Goal: Information Seeking & Learning: Understand process/instructions

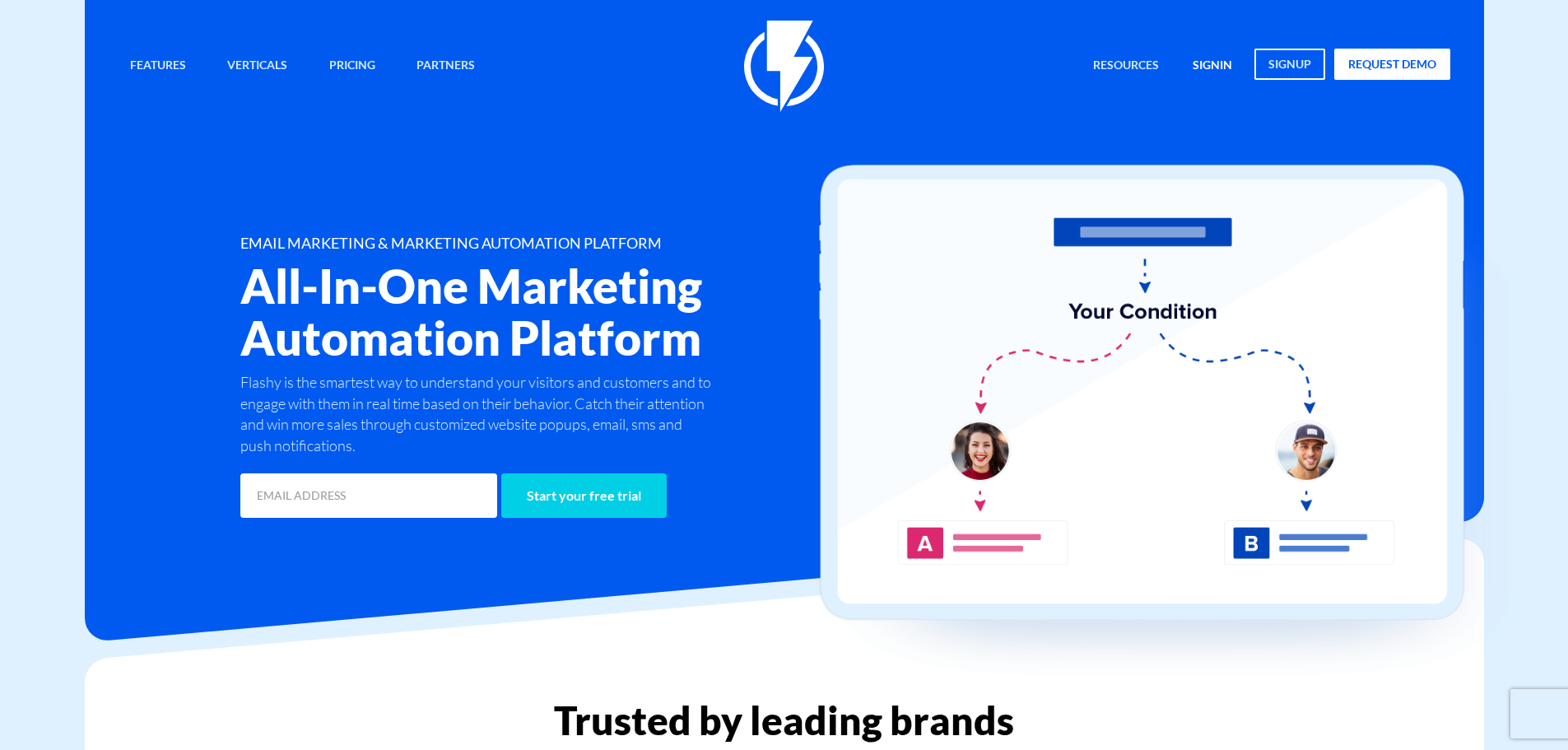
click at [1204, 55] on link "signin" at bounding box center [1212, 66] width 64 height 35
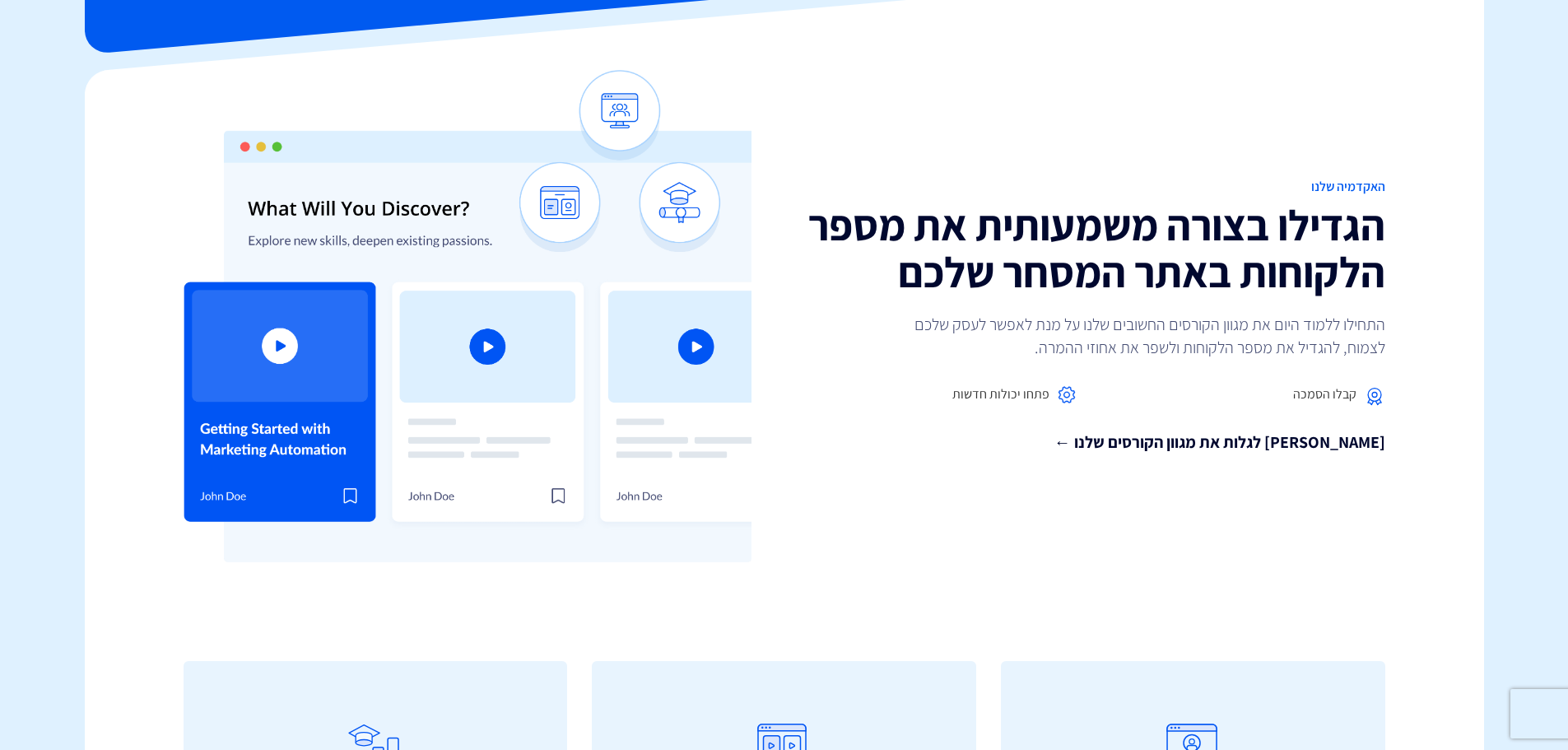
scroll to position [18, 0]
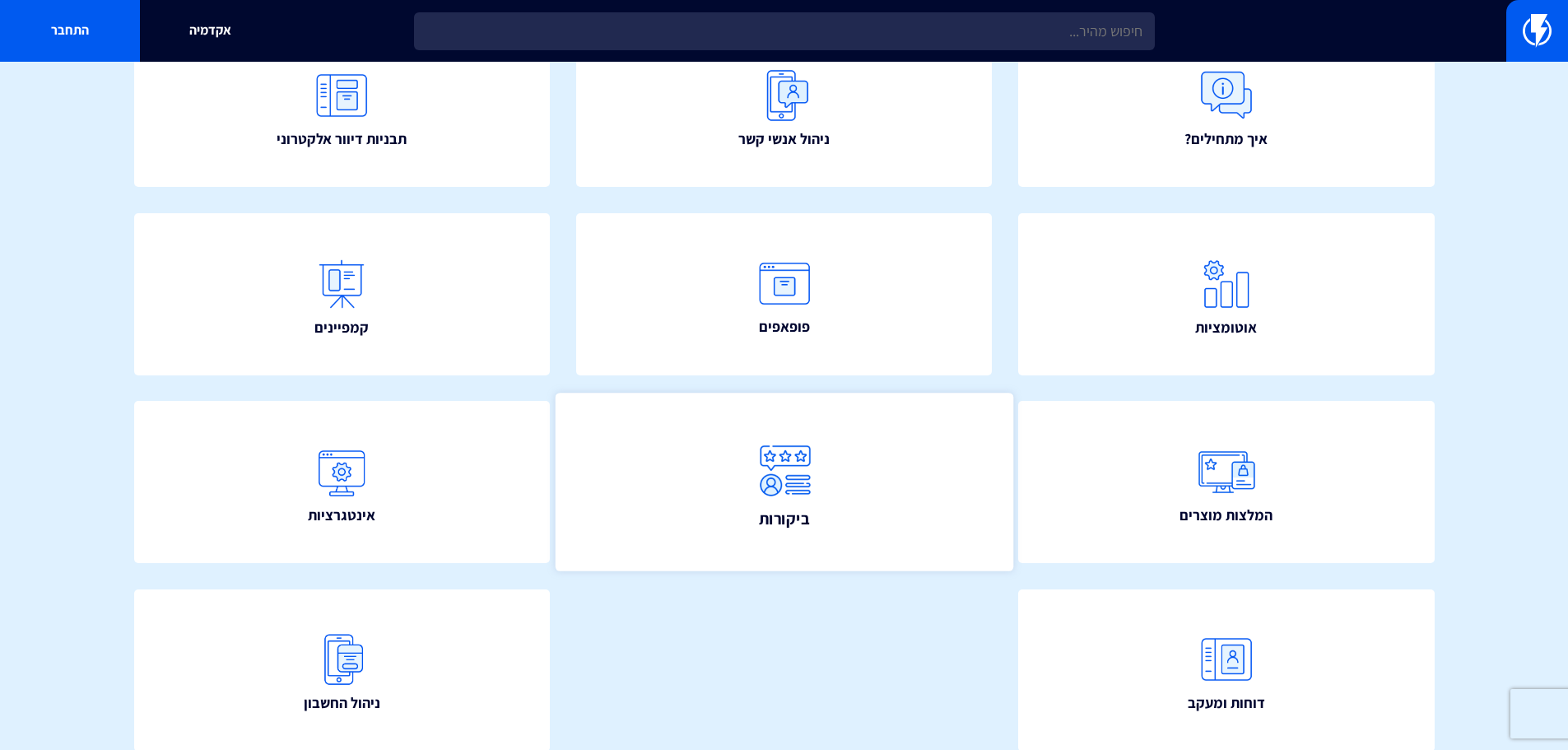
scroll to position [247, 0]
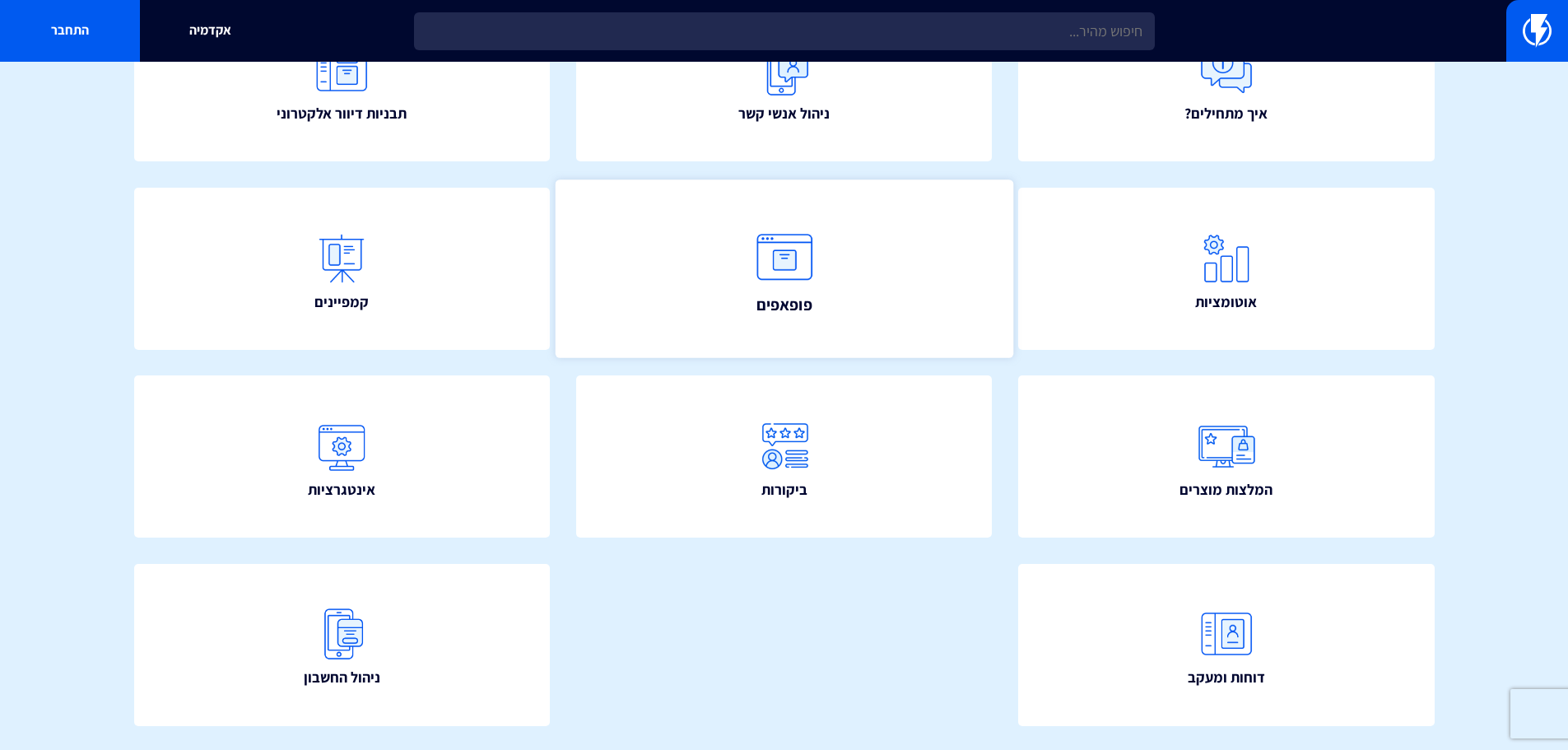
click at [848, 275] on link "פופאפים" at bounding box center [784, 268] width 458 height 177
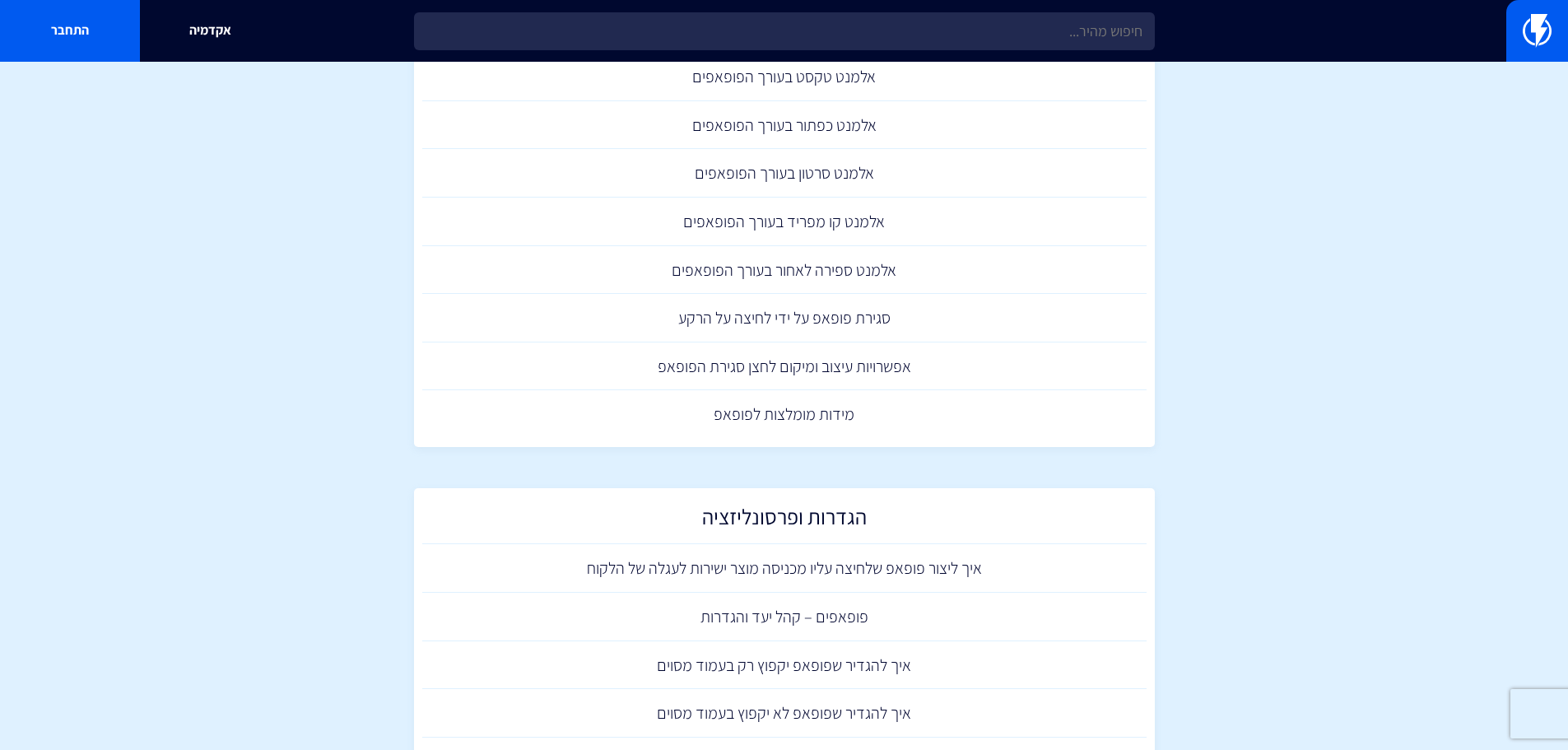
scroll to position [741, 0]
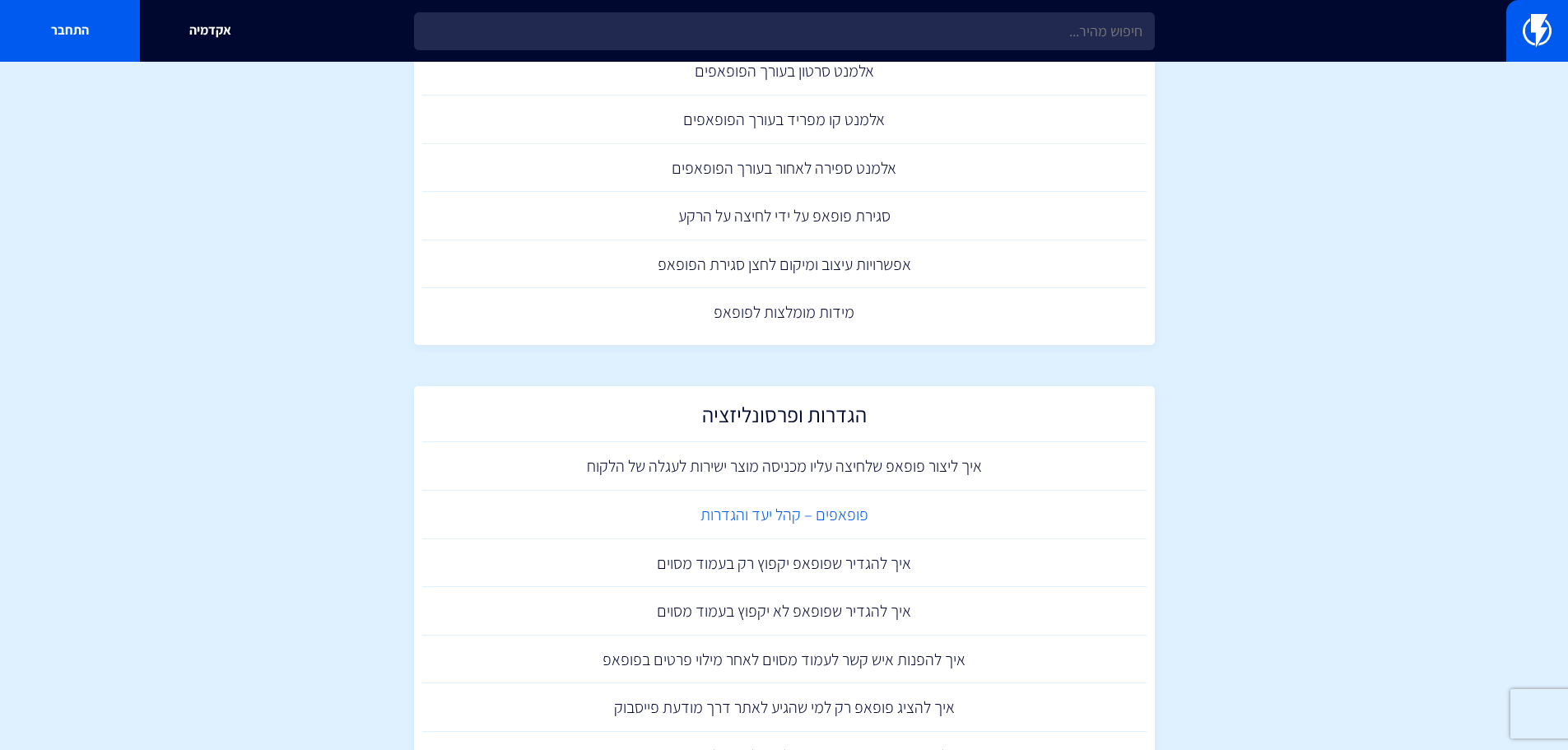
click at [839, 511] on link "פופאפים – קהל יעד והגדרות" at bounding box center [784, 515] width 725 height 49
click at [809, 550] on link "איך להגדיר שפופאפ יקפוץ רק בעמוד מסוים" at bounding box center [784, 563] width 725 height 49
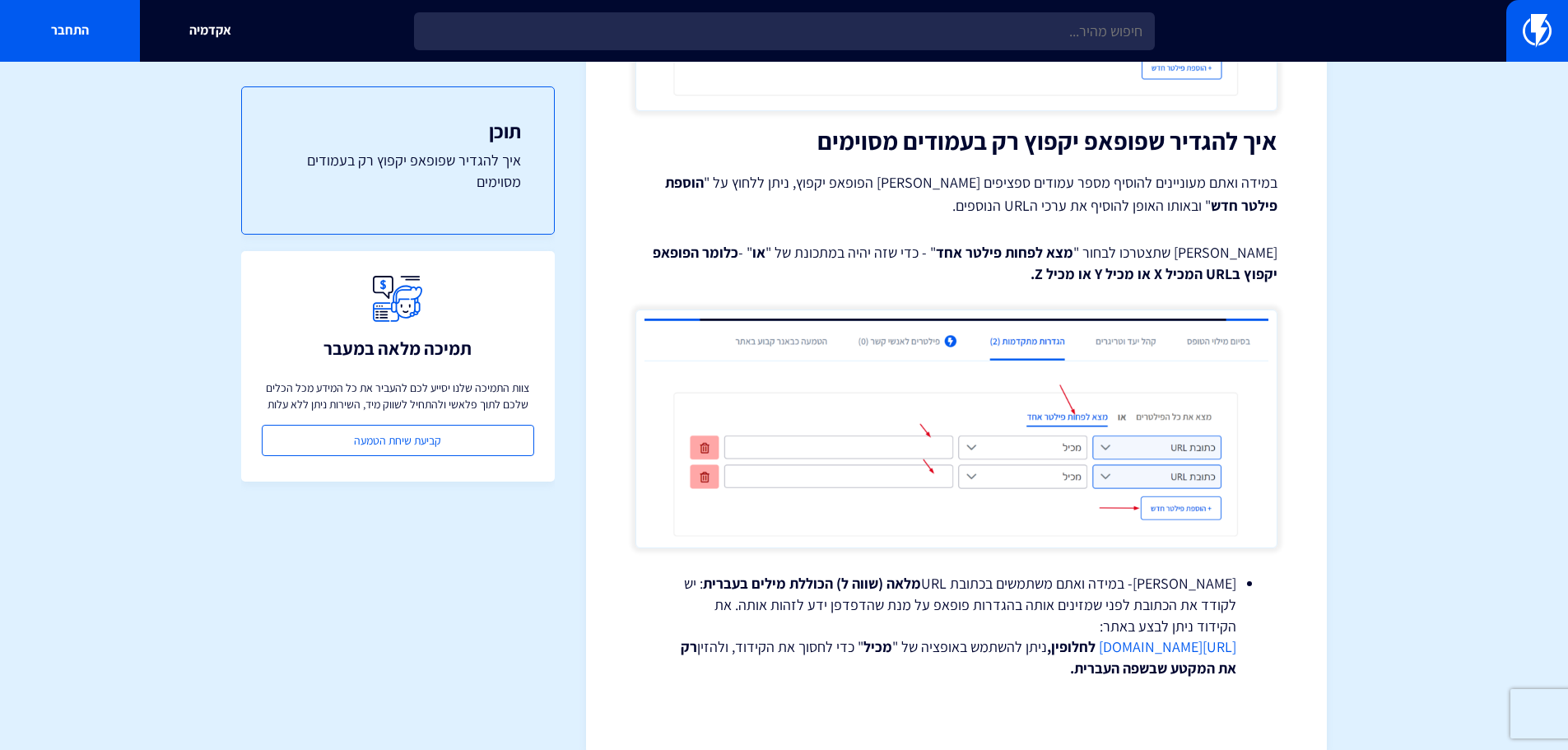
scroll to position [1098, 0]
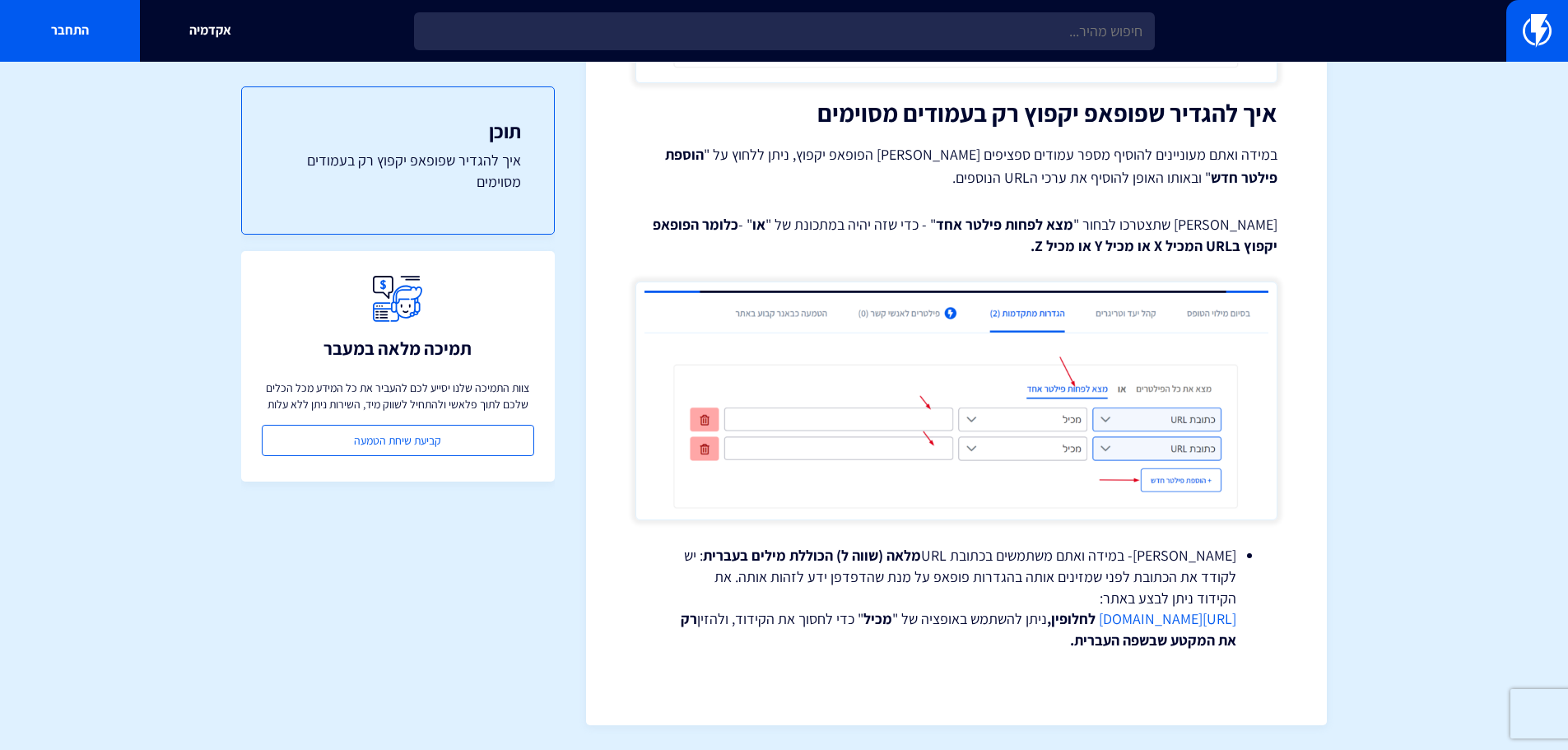
drag, startPoint x: 984, startPoint y: 616, endPoint x: 1095, endPoint y: 558, distance: 125.2
click at [1095, 558] on li "[PERSON_NAME]- במידה ואתם משתמשים בכתובת URL מלאה (שווה ל) הכוללת מילים בעברית …" at bounding box center [957, 597] width 560 height 106
drag, startPoint x: 1076, startPoint y: 613, endPoint x: 1162, endPoint y: 544, distance: 110.3
click at [1144, 619] on link "[URL][DOMAIN_NAME]" at bounding box center [1168, 619] width 137 height 19
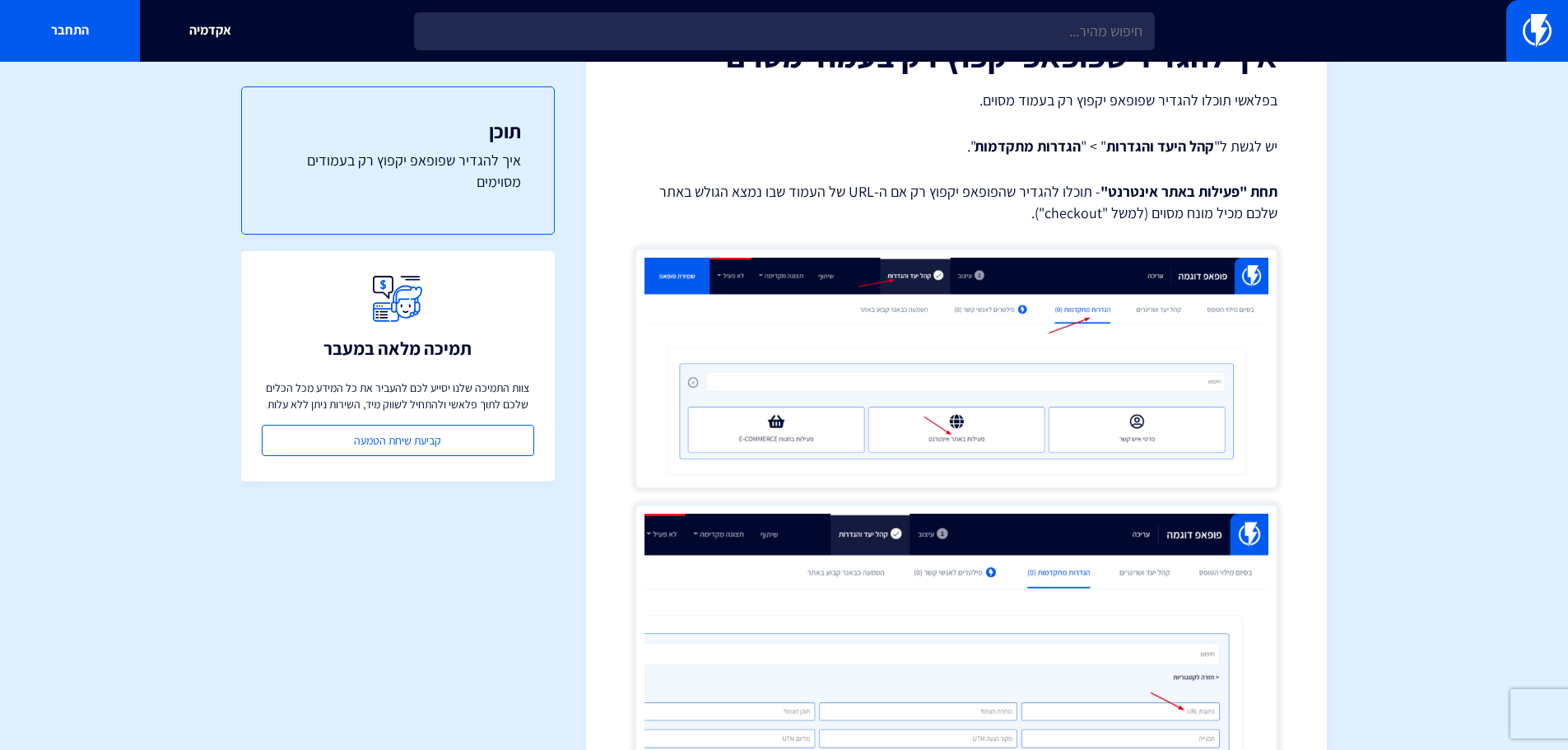
scroll to position [28, 0]
